Goal: Task Accomplishment & Management: Complete application form

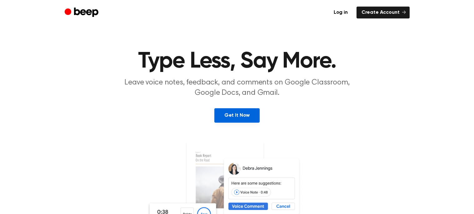
click at [240, 110] on link "Get It Now" at bounding box center [236, 115] width 45 height 14
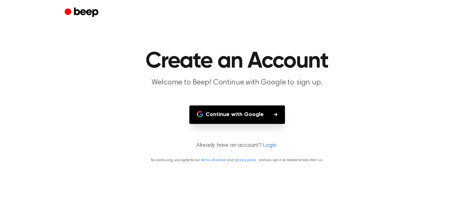
click at [261, 117] on button "Continue with Google" at bounding box center [237, 114] width 96 height 18
click at [383, 121] on main "Create an Account Welcome to Beep! Continue with Google to sign up. Continue wi…" at bounding box center [237, 107] width 474 height 214
click at [251, 106] on button "Continue with Google" at bounding box center [237, 114] width 96 height 18
click at [212, 112] on button "Continue with Google" at bounding box center [237, 114] width 96 height 18
